Goal: Task Accomplishment & Management: Manage account settings

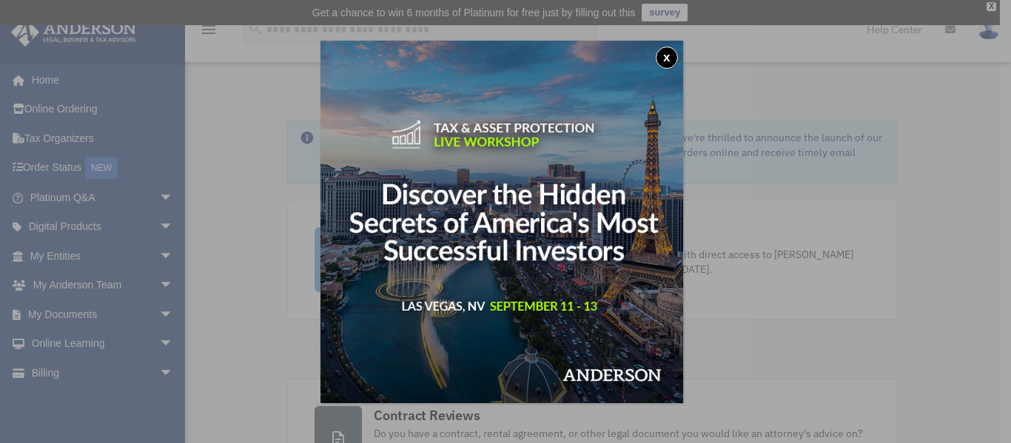
click at [673, 55] on button "x" at bounding box center [667, 58] width 22 height 22
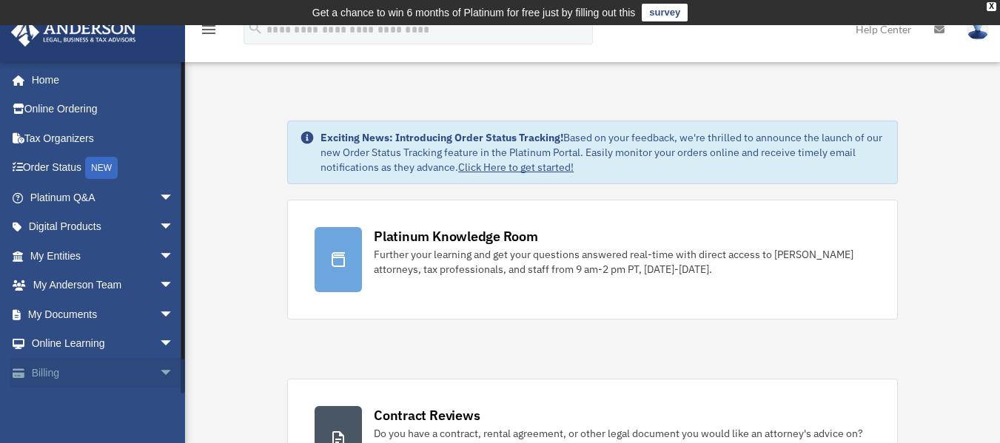
click at [159, 371] on span "arrow_drop_down" at bounding box center [174, 373] width 30 height 30
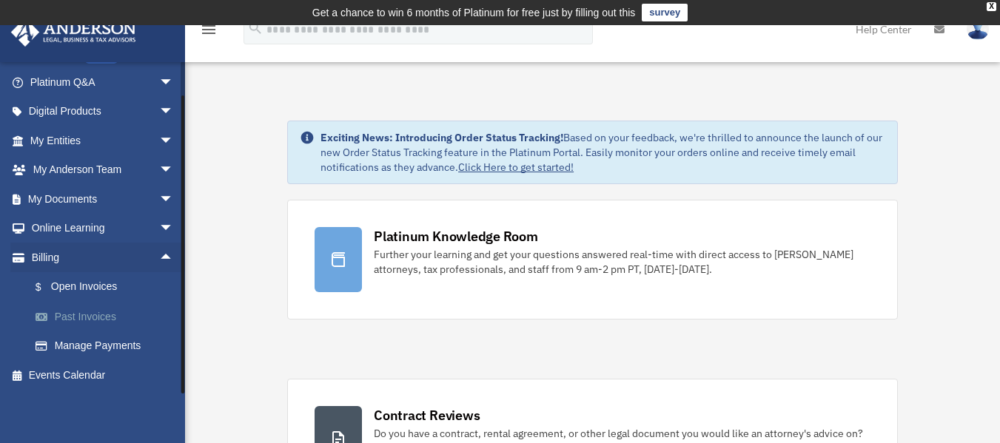
click at [81, 320] on link "Past Invoices" at bounding box center [108, 317] width 175 height 30
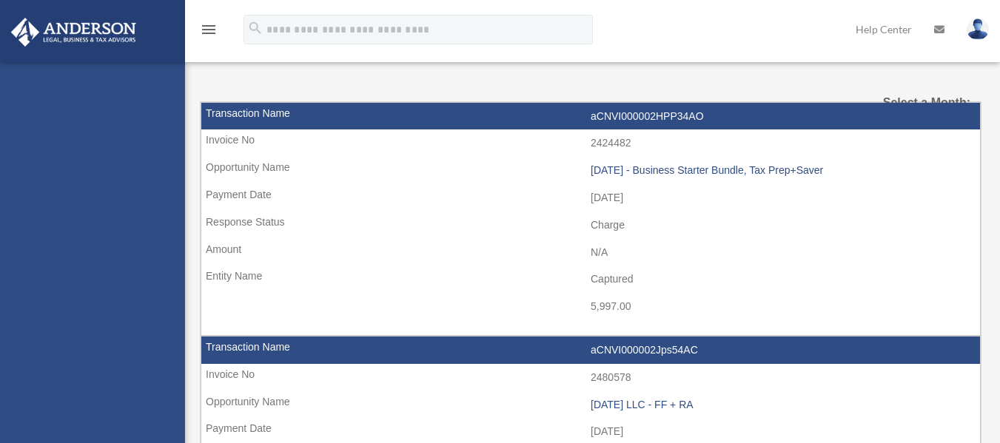
select select
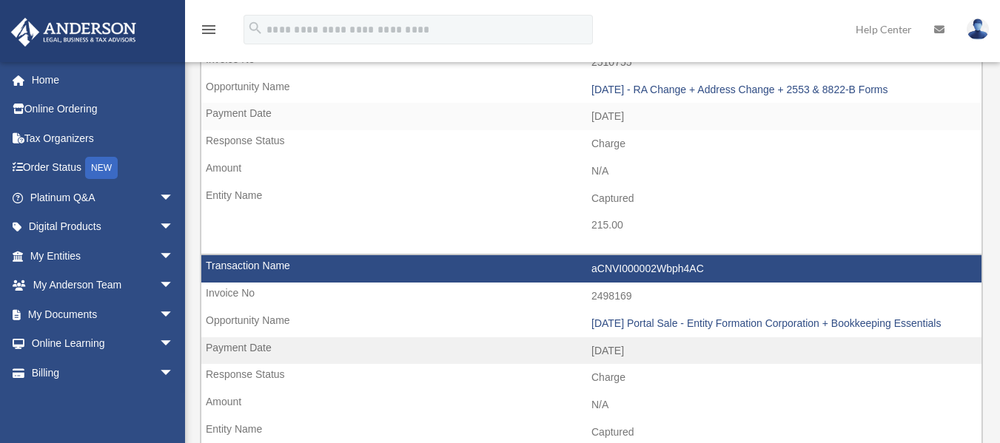
scroll to position [444, 0]
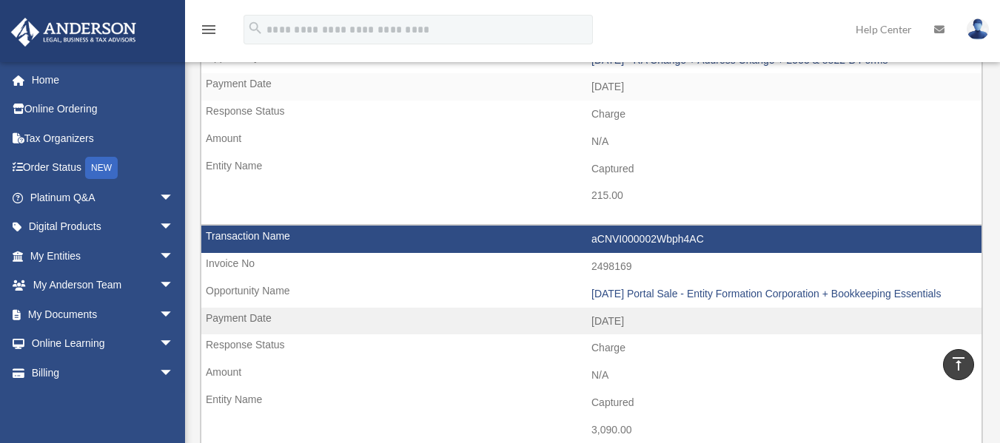
click at [982, 30] on img at bounding box center [977, 28] width 22 height 21
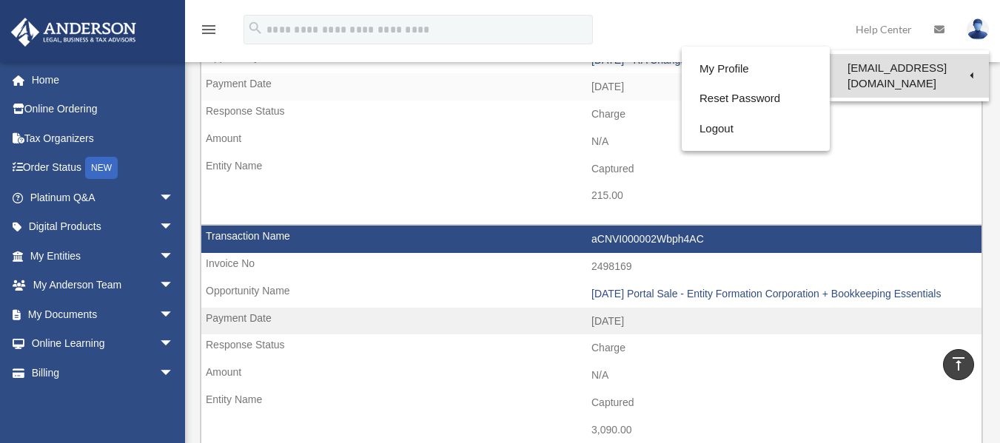
click at [926, 72] on link "[EMAIL_ADDRESS][DOMAIN_NAME]" at bounding box center [908, 76] width 159 height 44
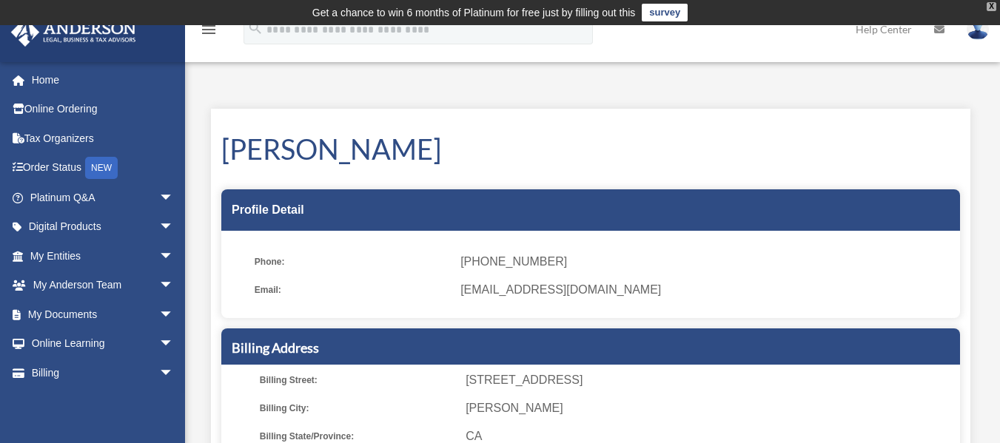
click at [988, 4] on div "X" at bounding box center [991, 6] width 10 height 9
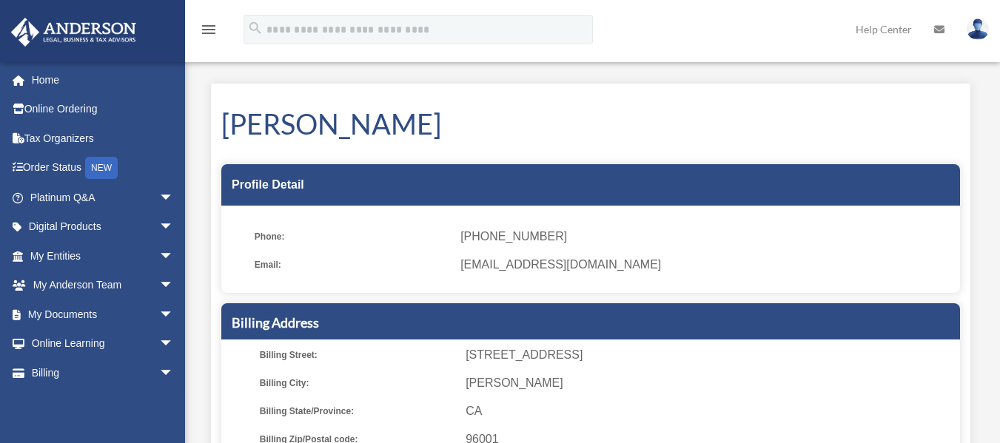
click at [982, 33] on img at bounding box center [977, 28] width 22 height 21
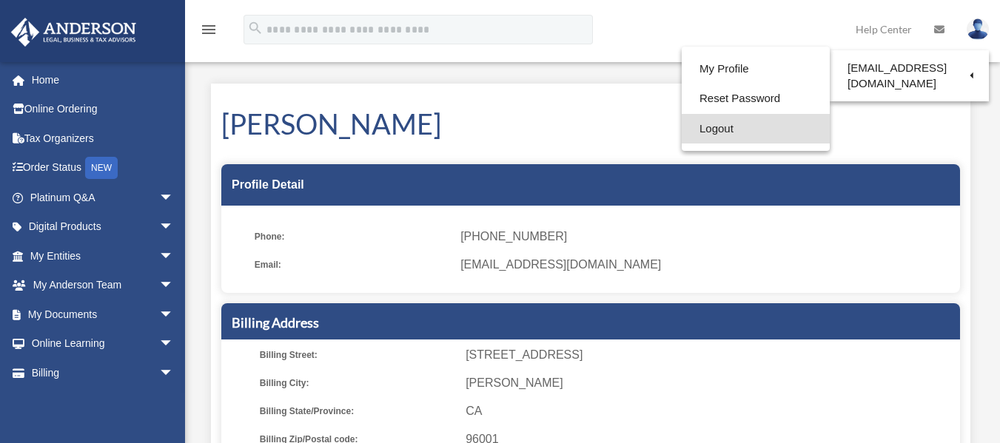
click at [707, 131] on link "Logout" at bounding box center [755, 129] width 148 height 30
